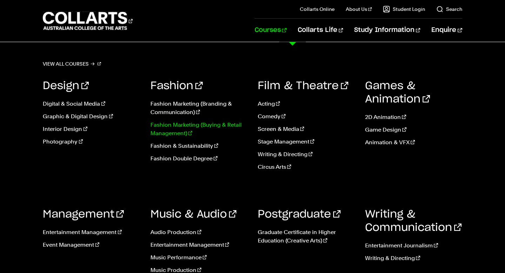
click at [180, 128] on link "Fashion Marketing (Buying & Retail Management)" at bounding box center [198, 129] width 97 height 17
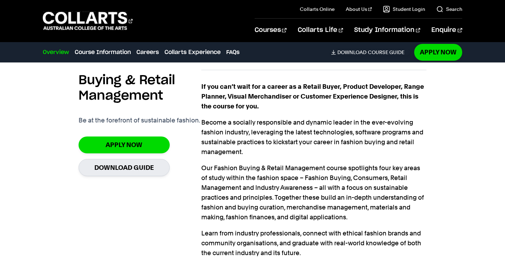
scroll to position [474, 0]
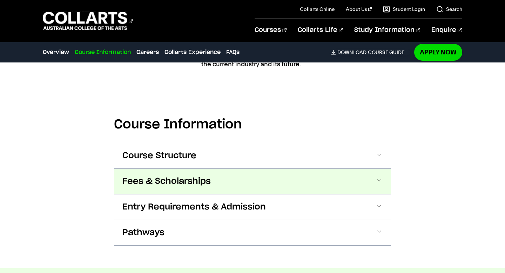
click at [317, 174] on button "Fees & Scholarships" at bounding box center [252, 181] width 277 height 25
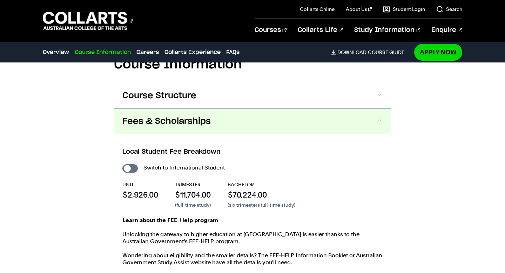
scroll to position [723, 0]
click at [319, 122] on button "Fees & Scholarships" at bounding box center [252, 120] width 277 height 25
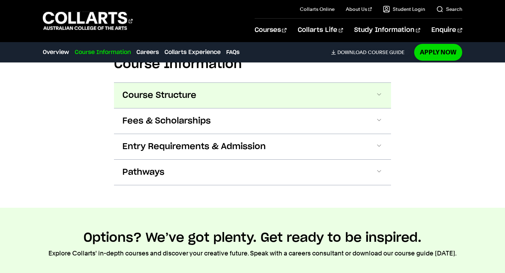
click at [314, 97] on button "Course Structure" at bounding box center [252, 95] width 277 height 25
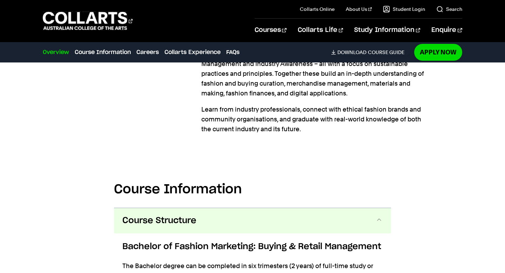
scroll to position [520, 0]
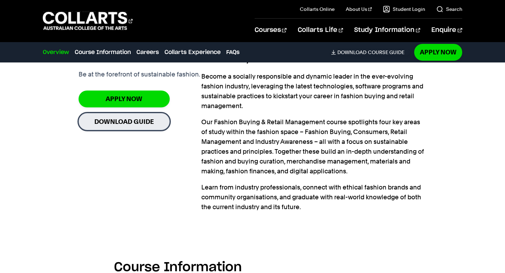
click at [143, 122] on link "Download Guide" at bounding box center [124, 121] width 91 height 17
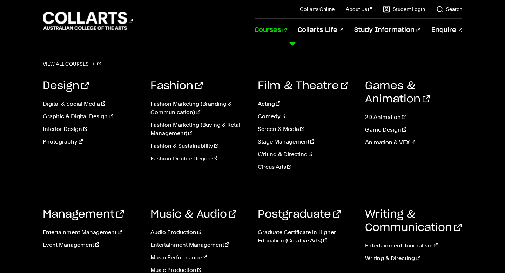
click at [171, 140] on ul "Fashion Marketing (Branding & Communication) Fashion Marketing (Buying & Retail…" at bounding box center [198, 133] width 97 height 79
click at [172, 136] on link "Fashion Marketing (Buying & Retail Management)" at bounding box center [198, 129] width 97 height 17
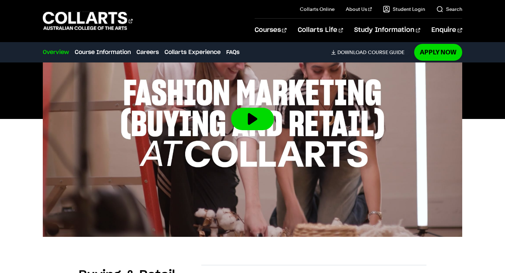
scroll to position [267, 0]
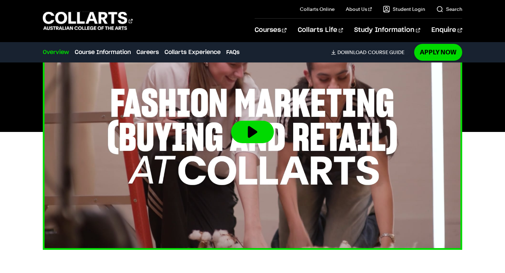
click at [249, 126] on button at bounding box center [252, 132] width 43 height 22
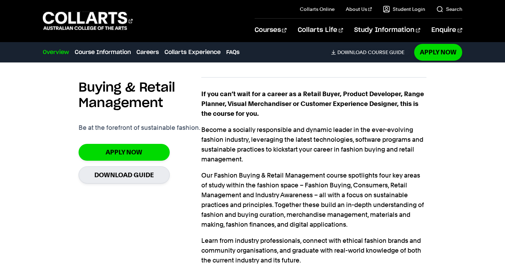
scroll to position [467, 0]
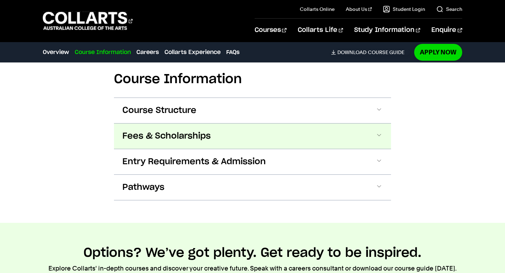
click at [363, 127] on button "Fees & Scholarships" at bounding box center [252, 135] width 277 height 25
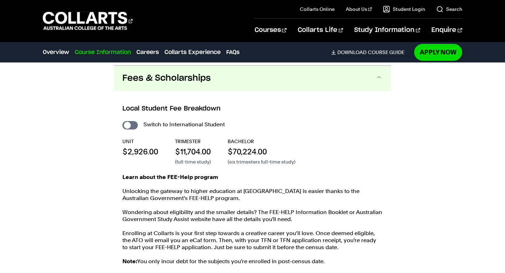
scroll to position [769, 0]
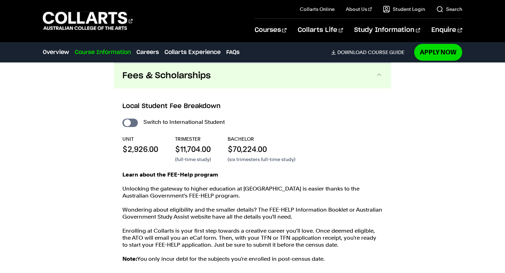
click at [370, 81] on button "Fees & Scholarships" at bounding box center [252, 75] width 277 height 25
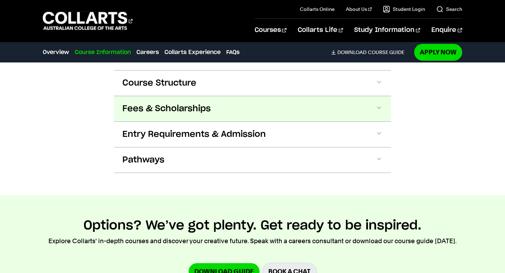
click at [370, 81] on button "Course Structure" at bounding box center [252, 82] width 277 height 25
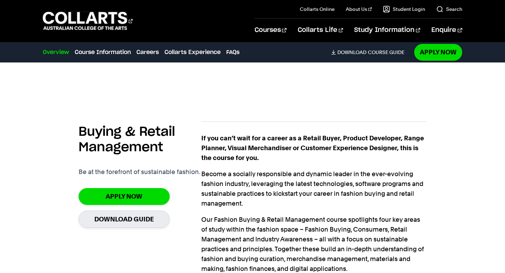
scroll to position [423, 0]
